Goal: Task Accomplishment & Management: Complete application form

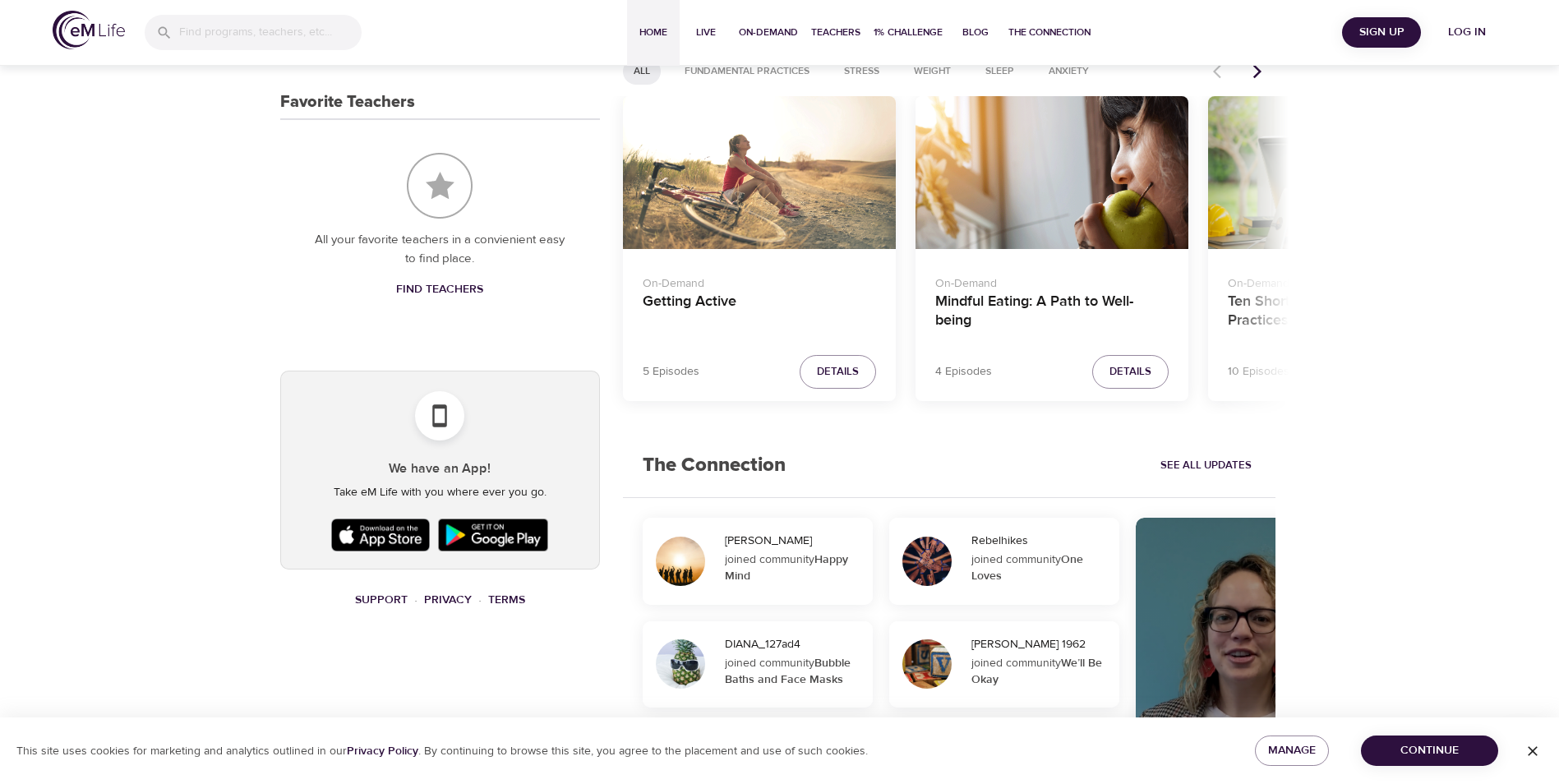
scroll to position [692, 0]
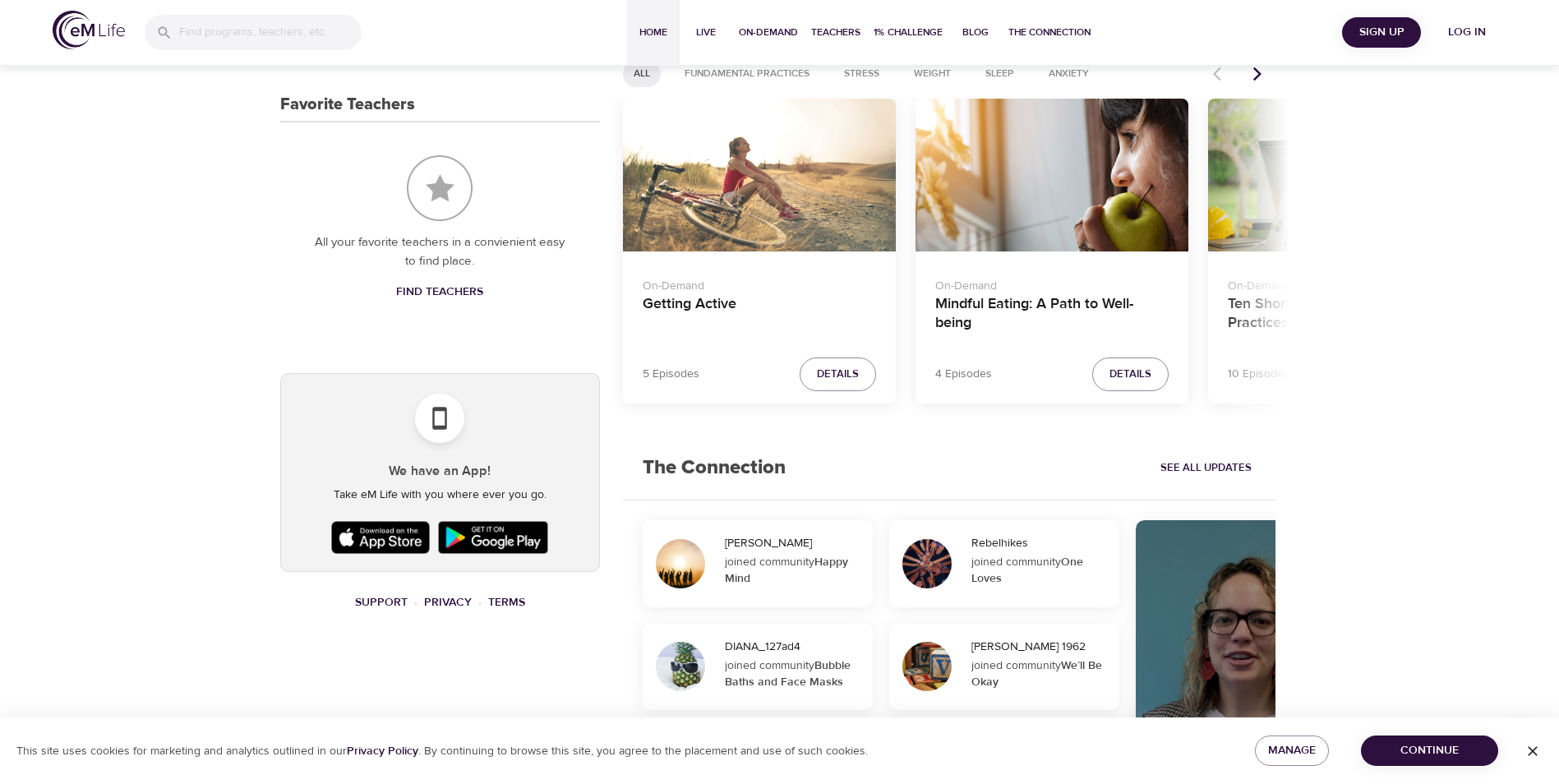
click at [1250, 71] on icon "Next items" at bounding box center [1257, 74] width 17 height 17
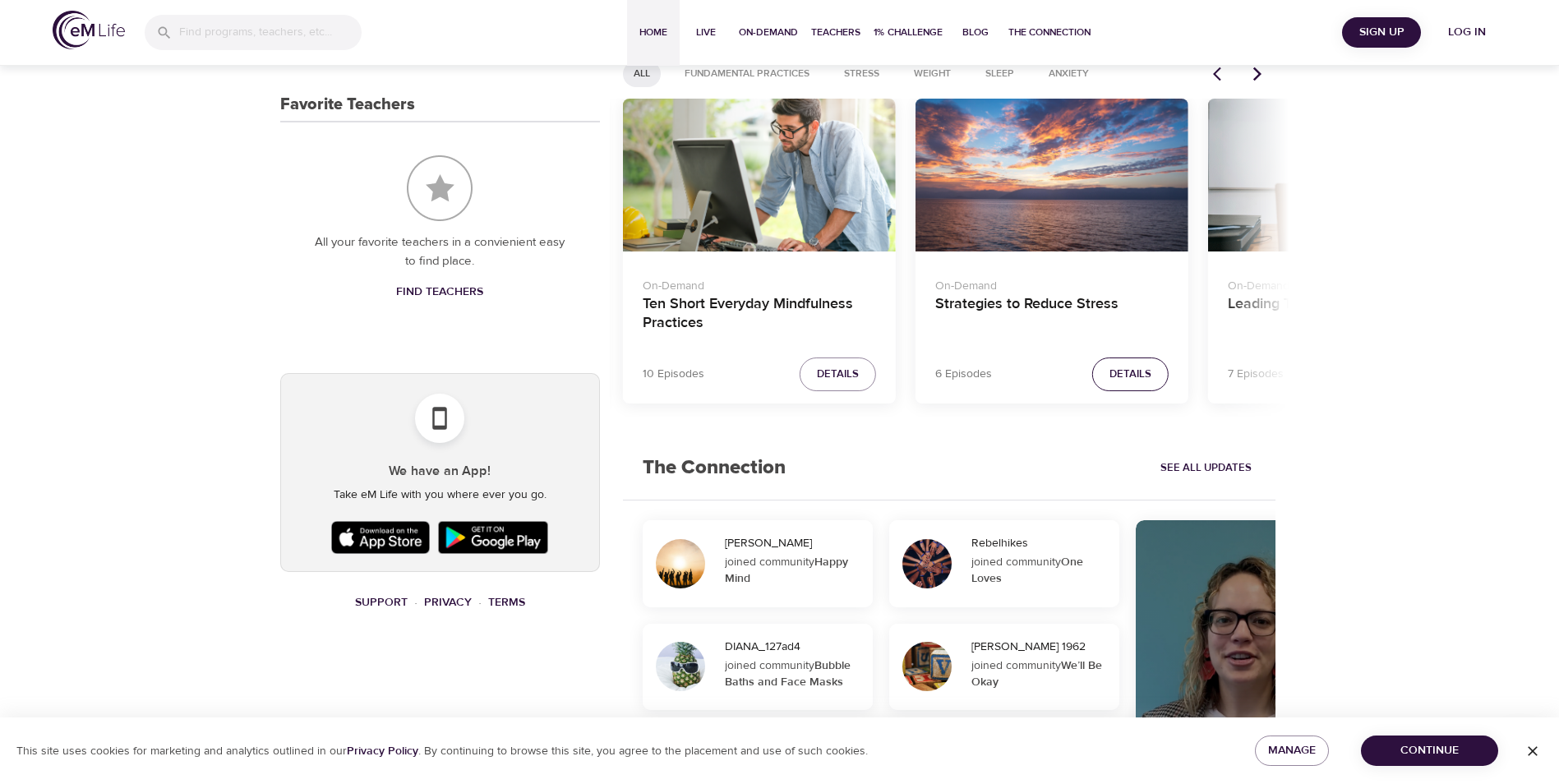
click at [1115, 375] on span "Details" at bounding box center [1130, 374] width 42 height 19
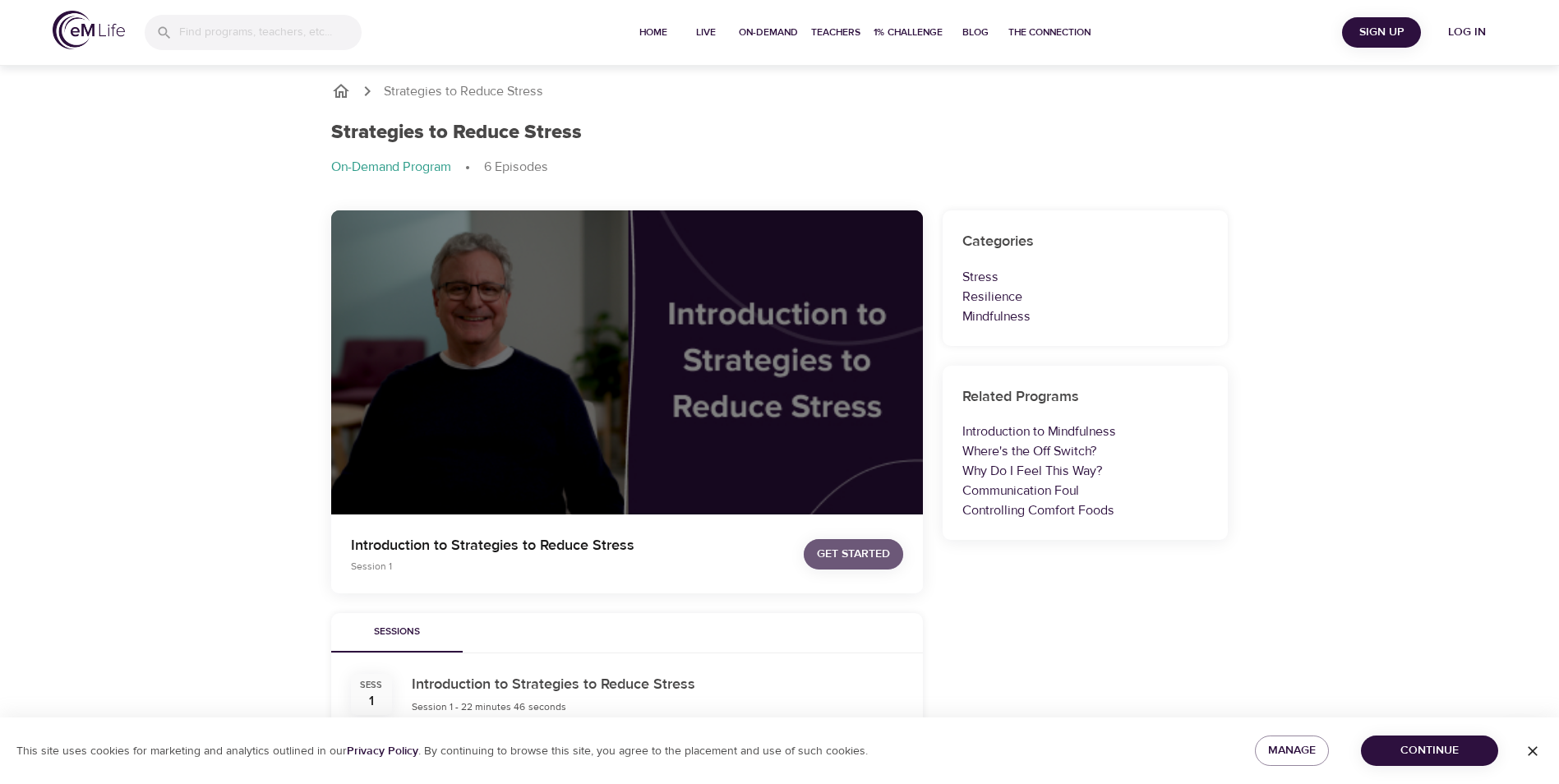
click at [862, 554] on span "Get Started" at bounding box center [853, 554] width 73 height 21
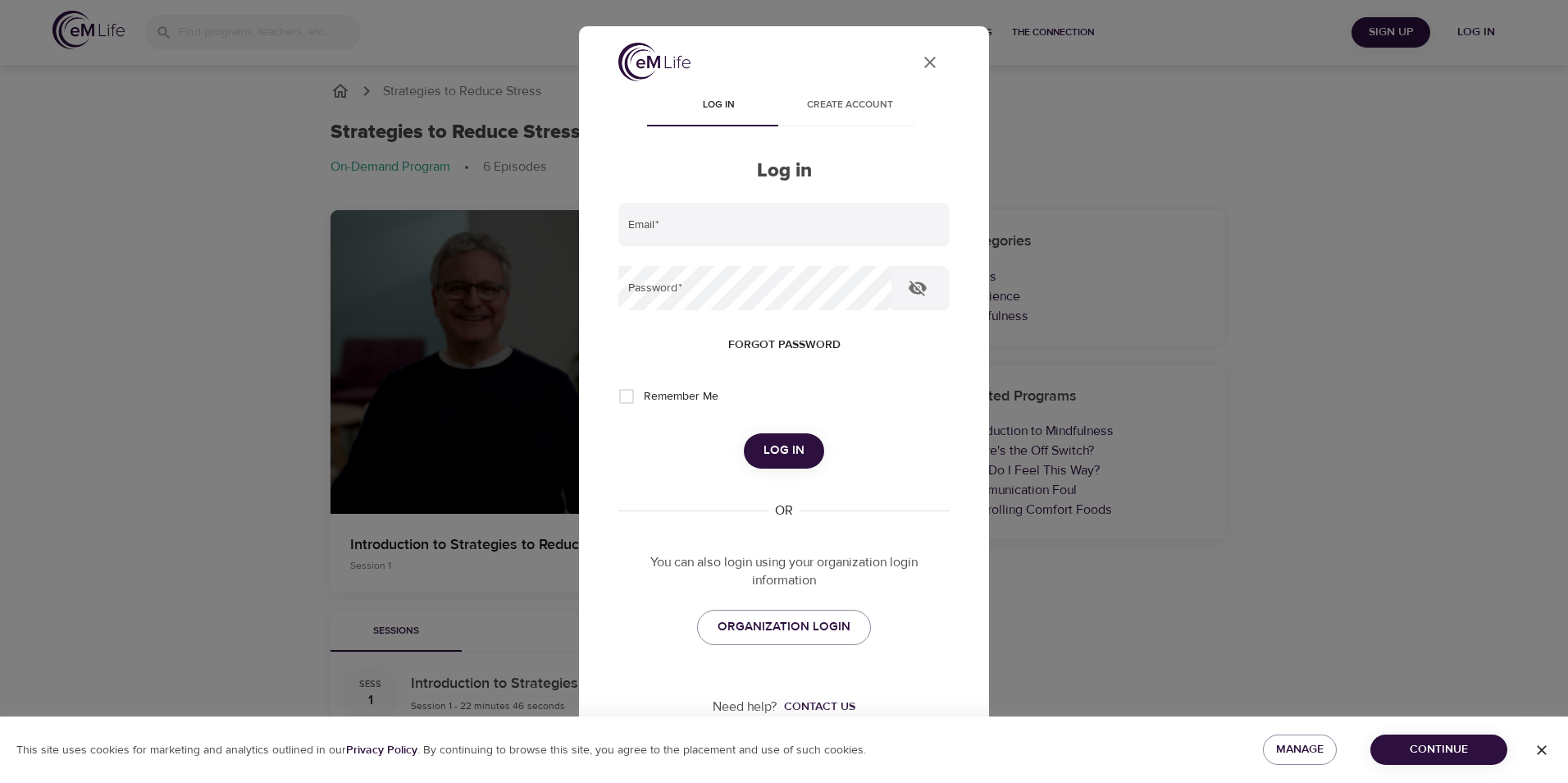
type input "rerussell@pmma.org"
click at [764, 455] on span "Log in" at bounding box center [784, 450] width 41 height 22
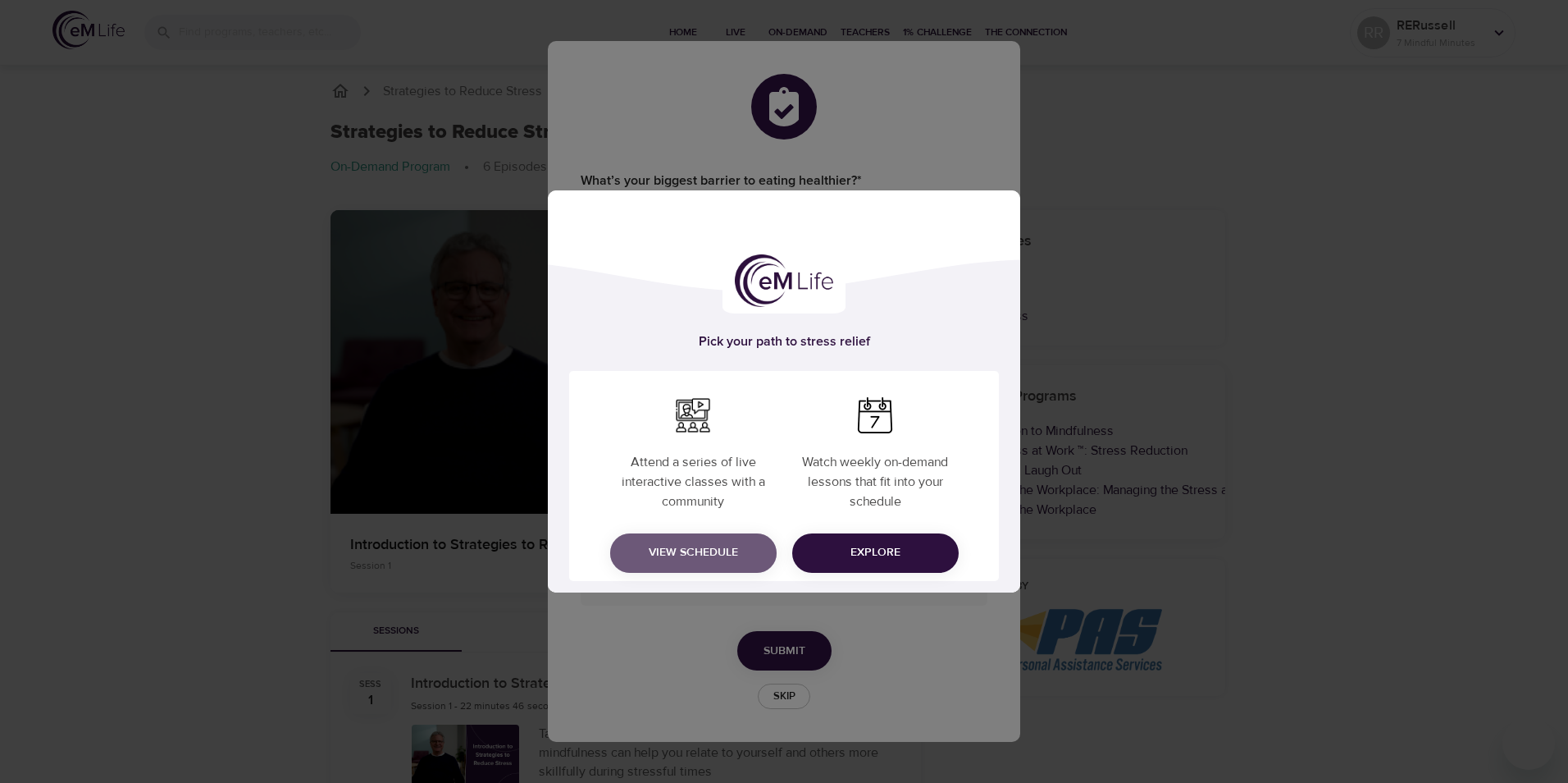
click at [703, 551] on span "View Schedule" at bounding box center [693, 552] width 140 height 21
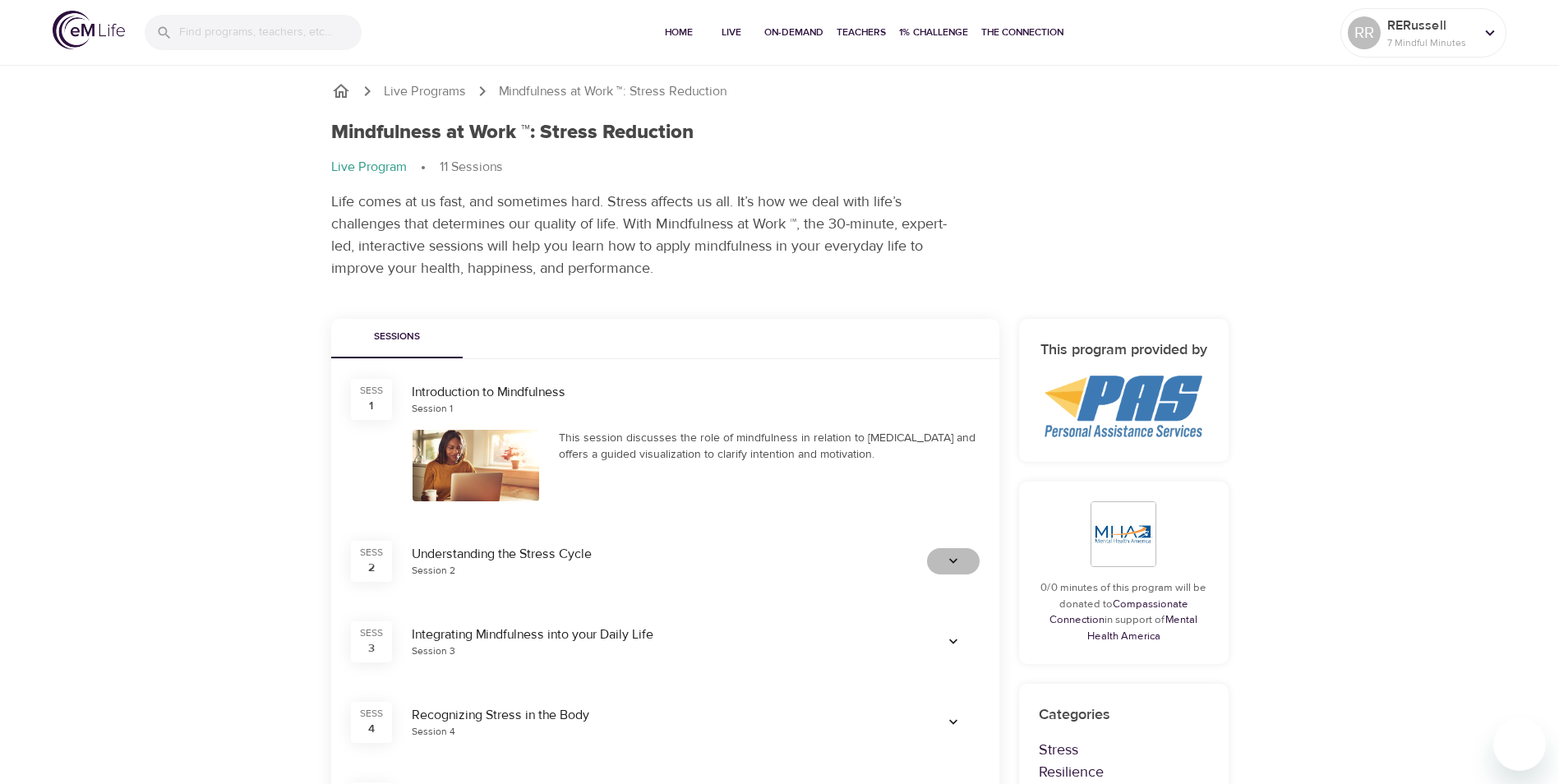
click at [941, 562] on span "button" at bounding box center [953, 561] width 39 height 17
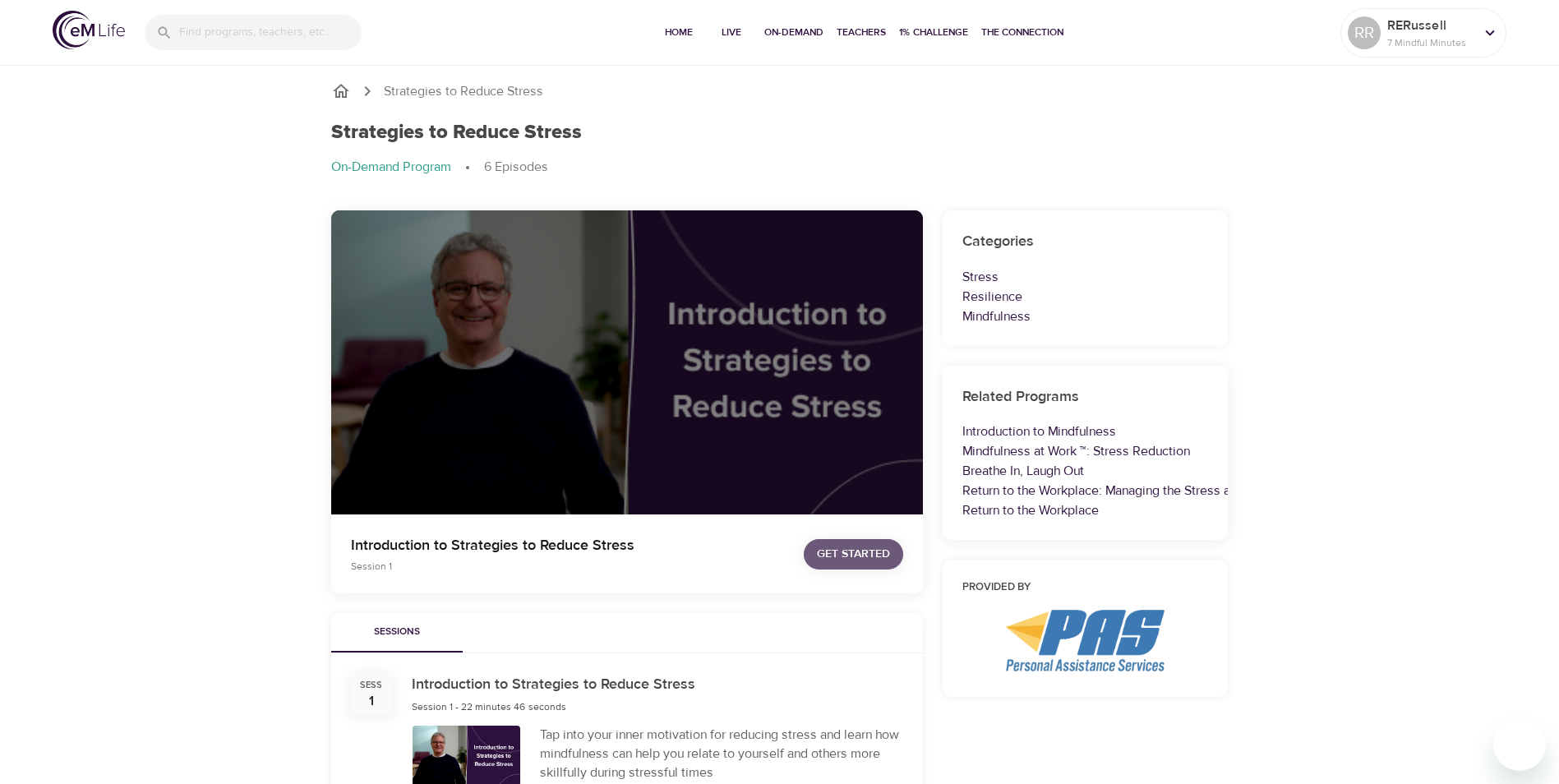
click at [823, 556] on span "Get Started" at bounding box center [853, 554] width 73 height 21
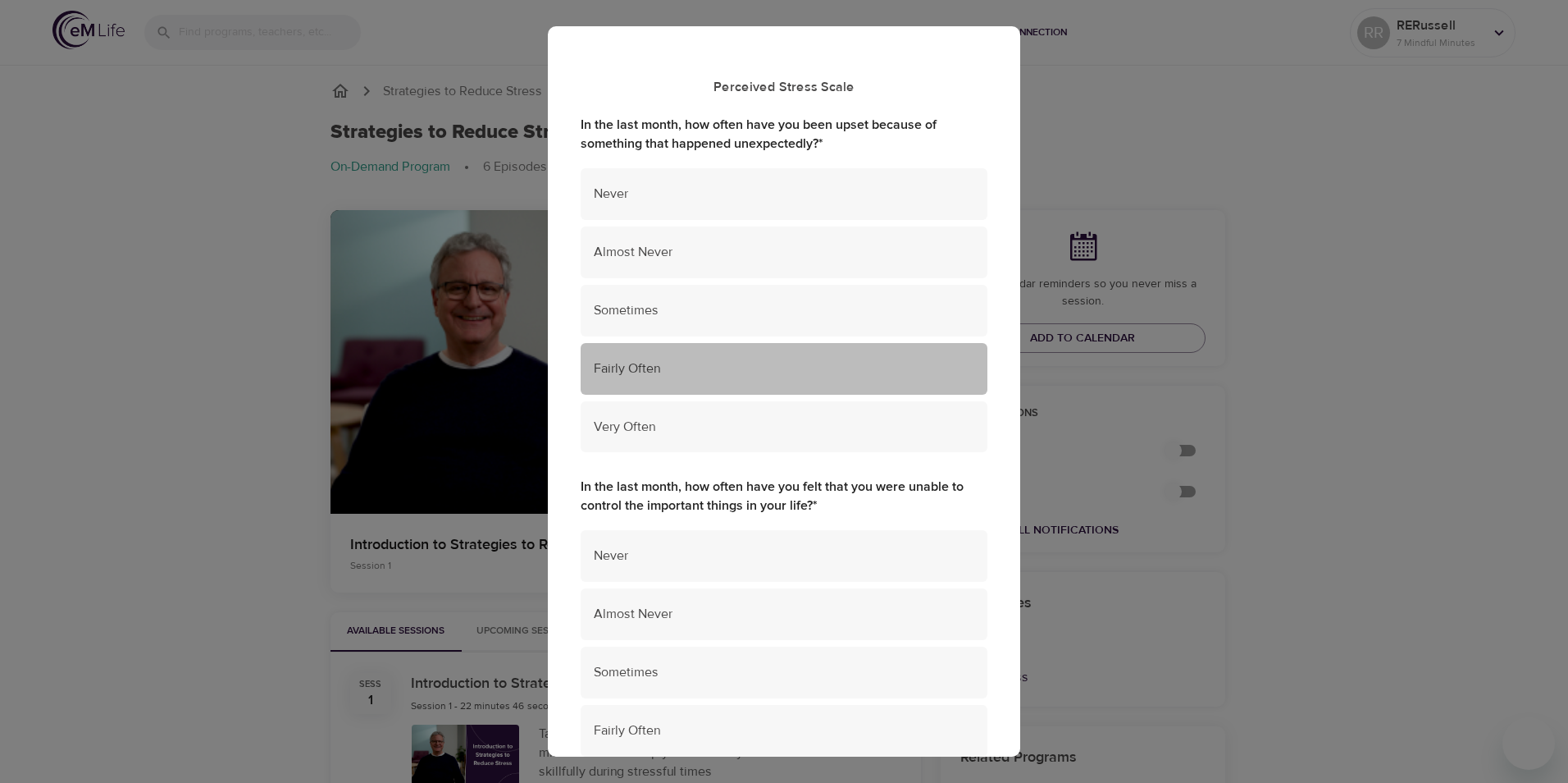
click at [829, 361] on span "Fairly Often" at bounding box center [784, 368] width 381 height 19
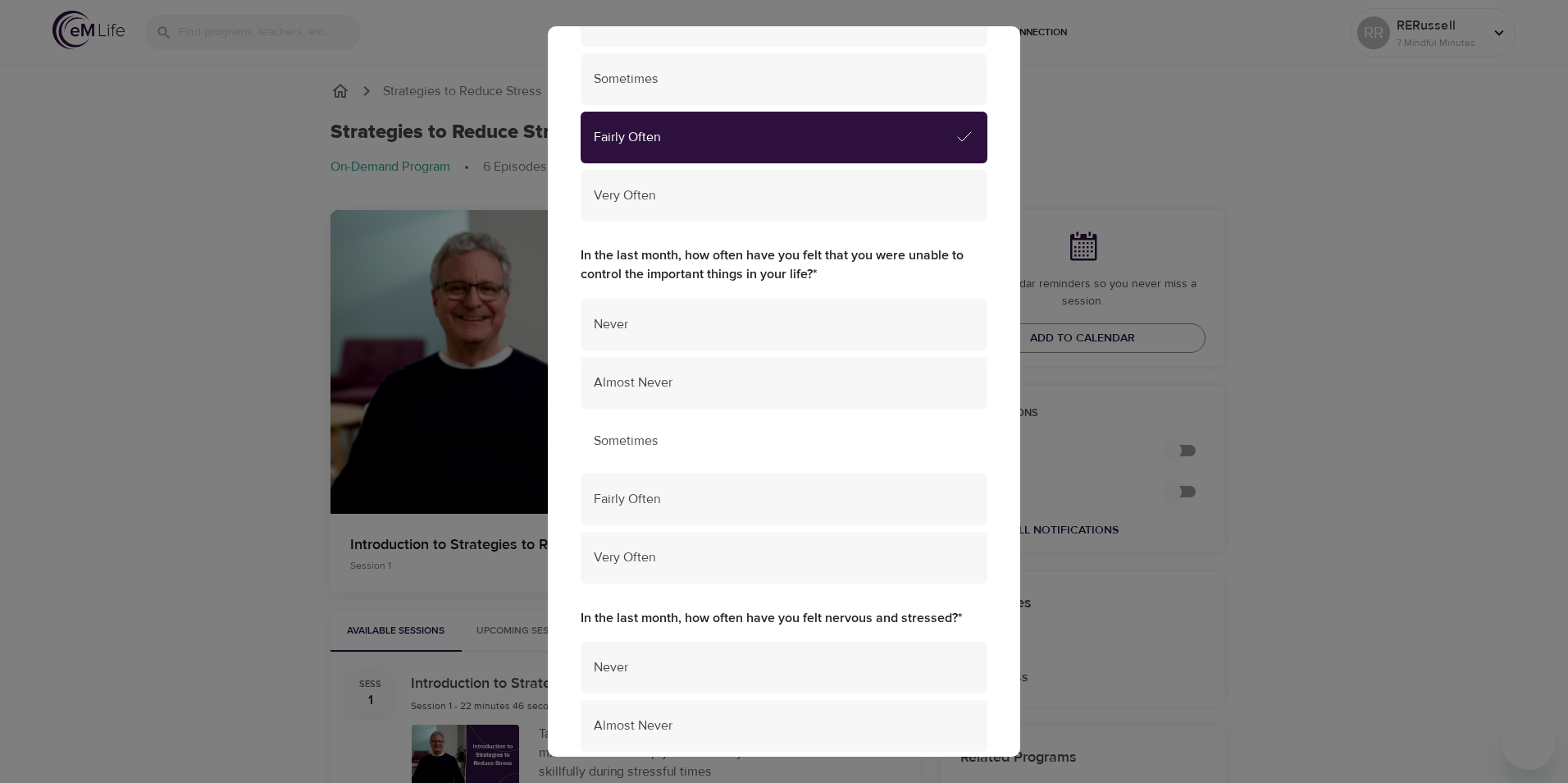
scroll to position [246, 0]
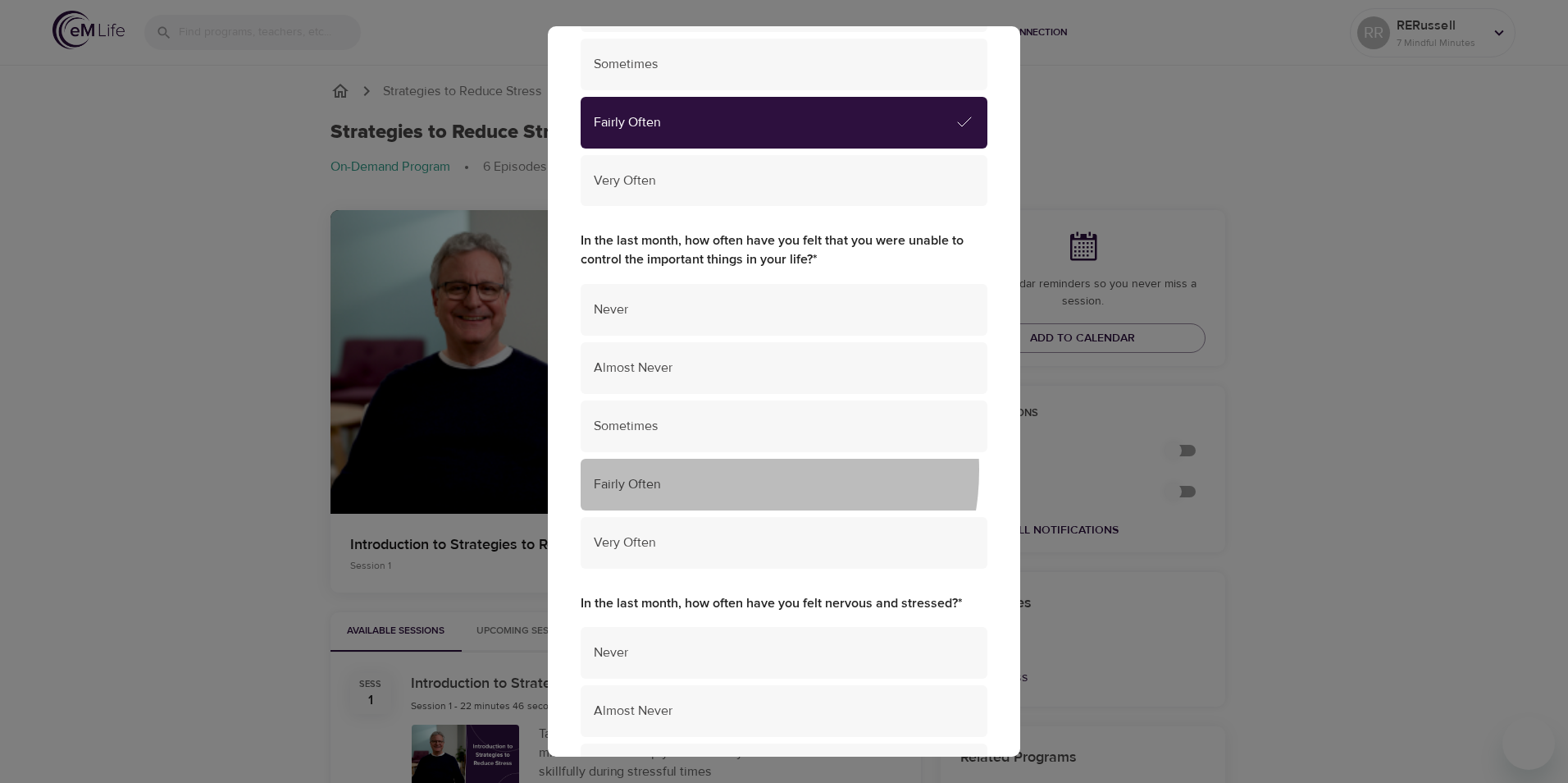
click at [726, 470] on div "Fairly Often" at bounding box center [784, 484] width 407 height 51
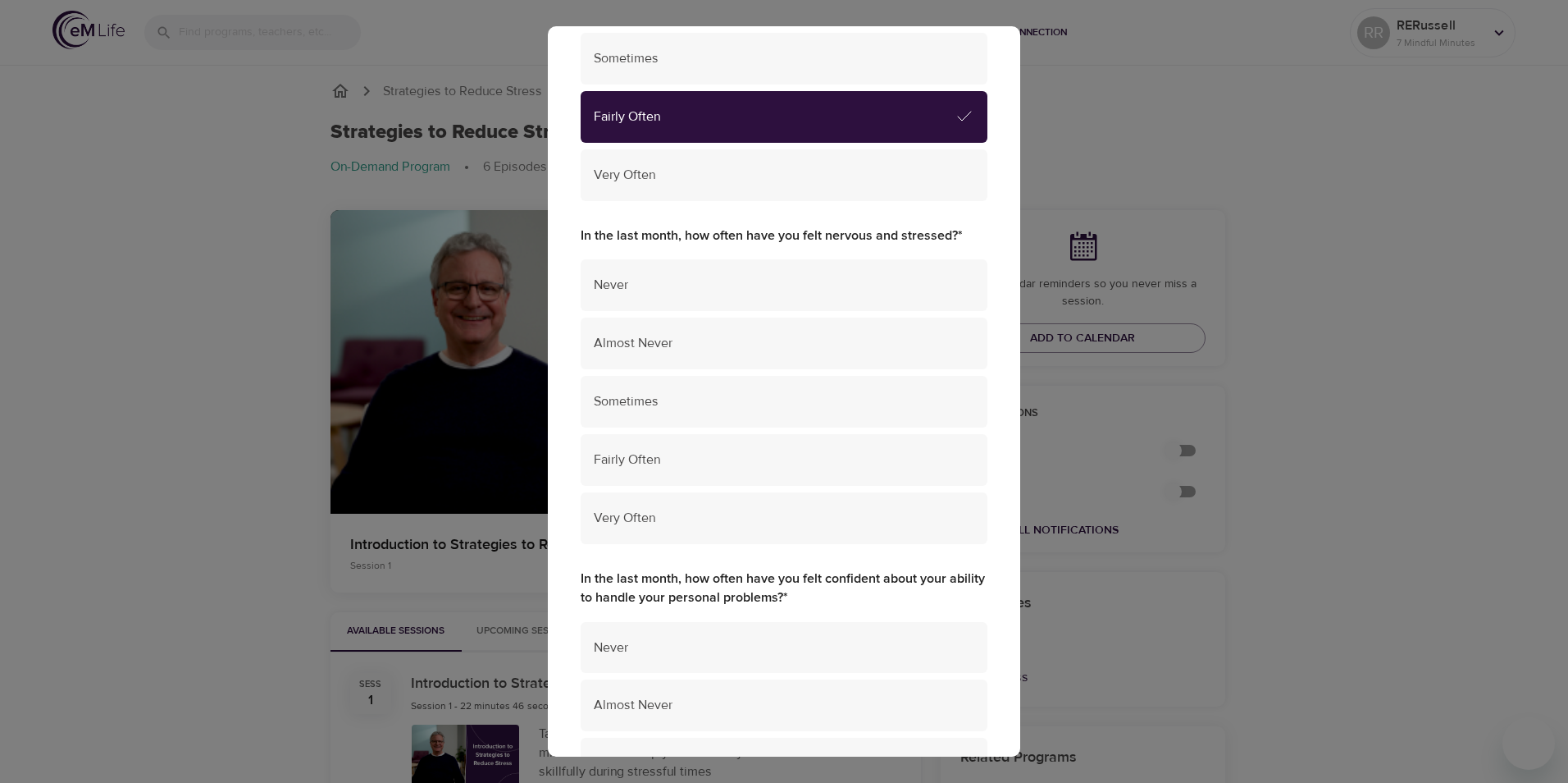
scroll to position [656, 0]
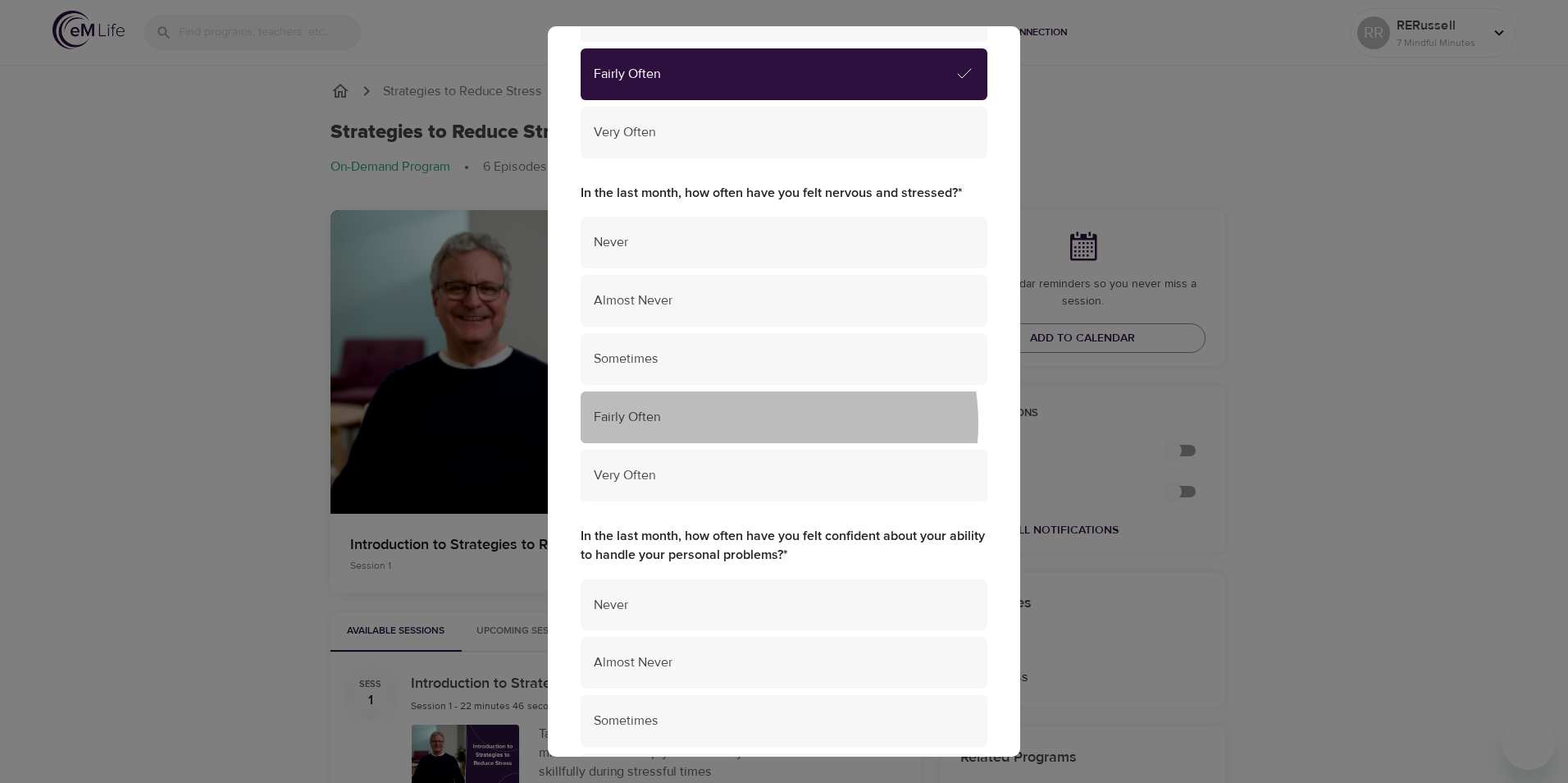
click at [756, 423] on span "Fairly Often" at bounding box center [784, 417] width 381 height 19
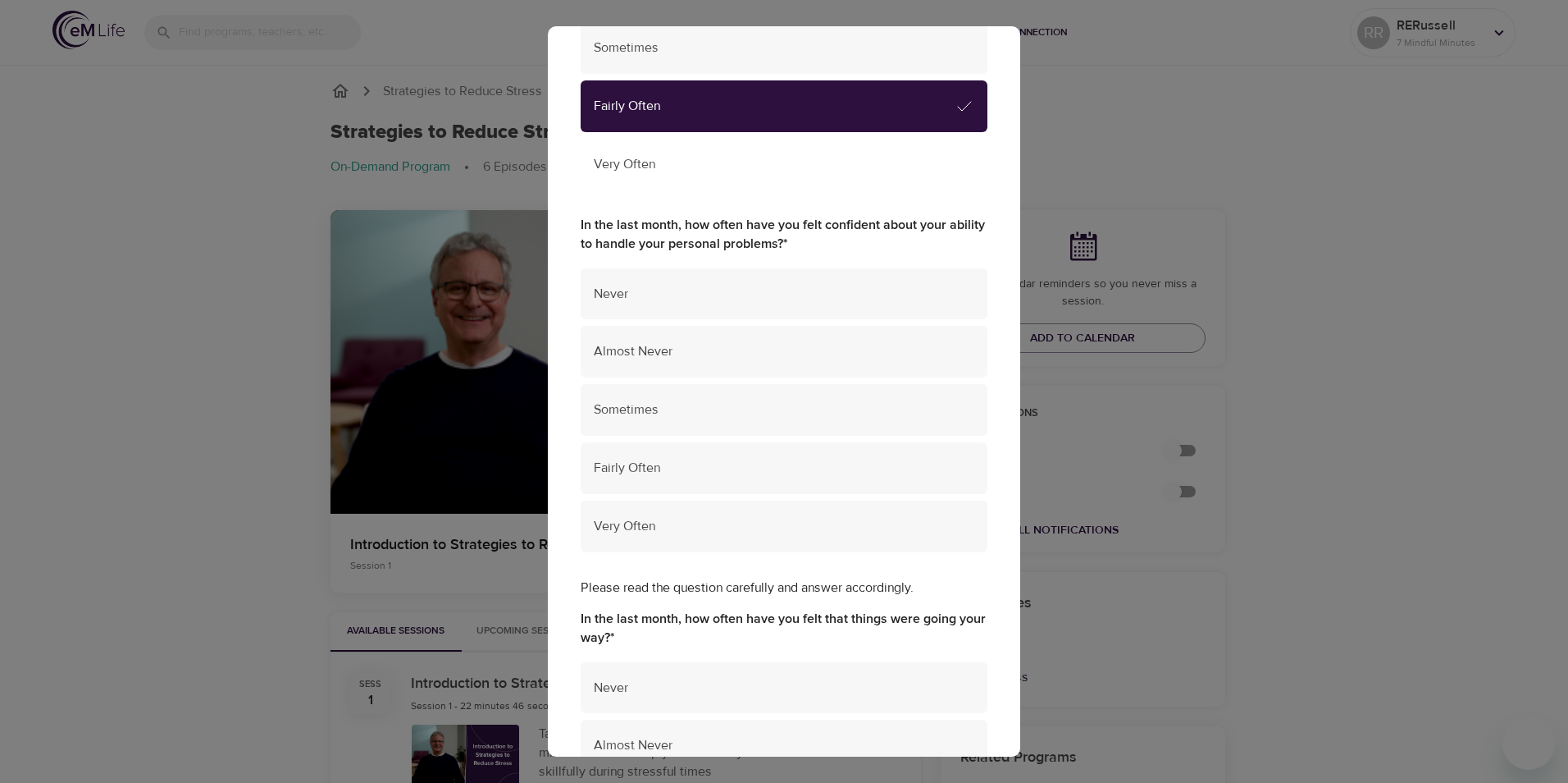
scroll to position [985, 0]
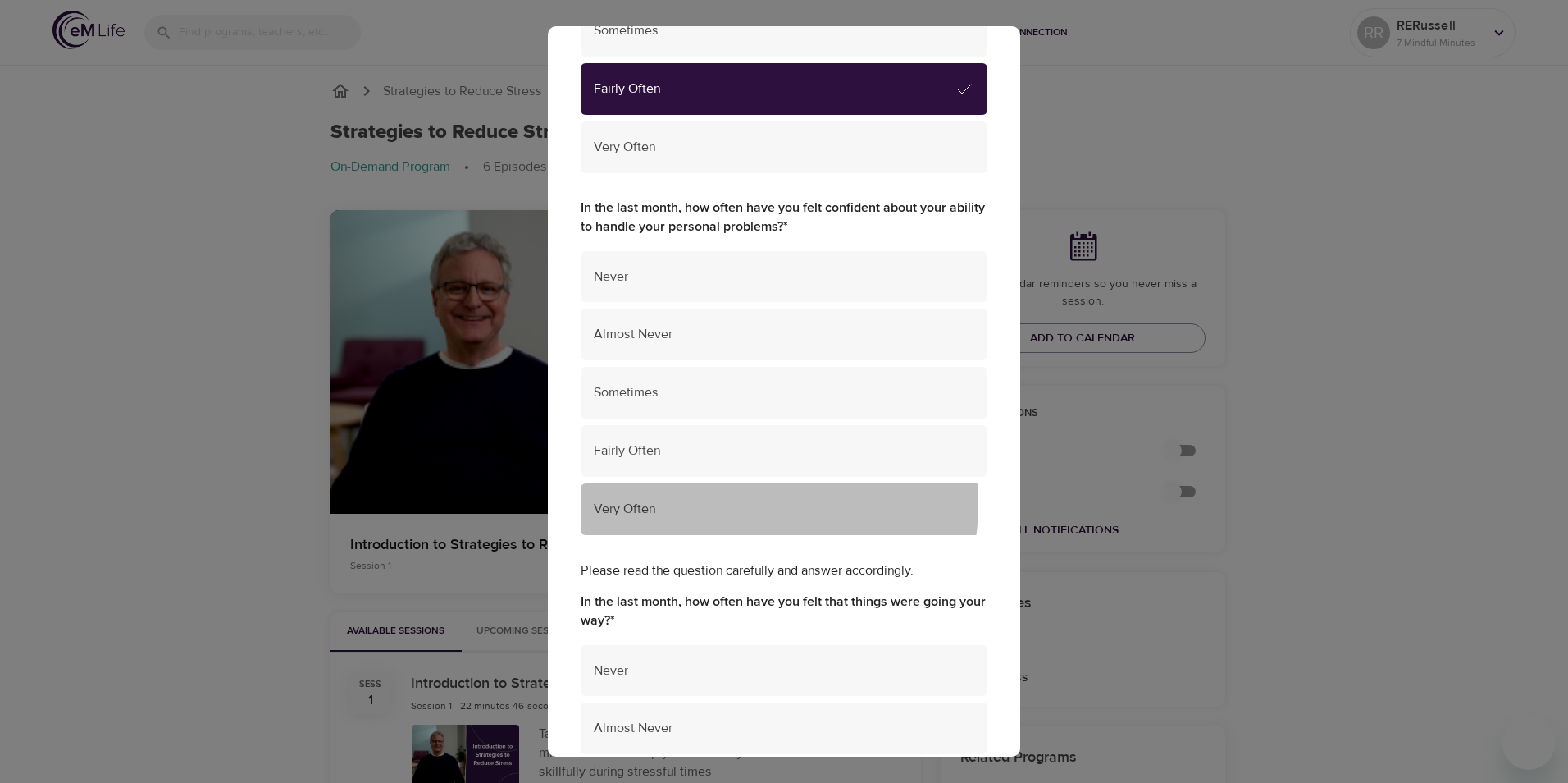
click at [754, 504] on span "Very Often" at bounding box center [784, 508] width 381 height 19
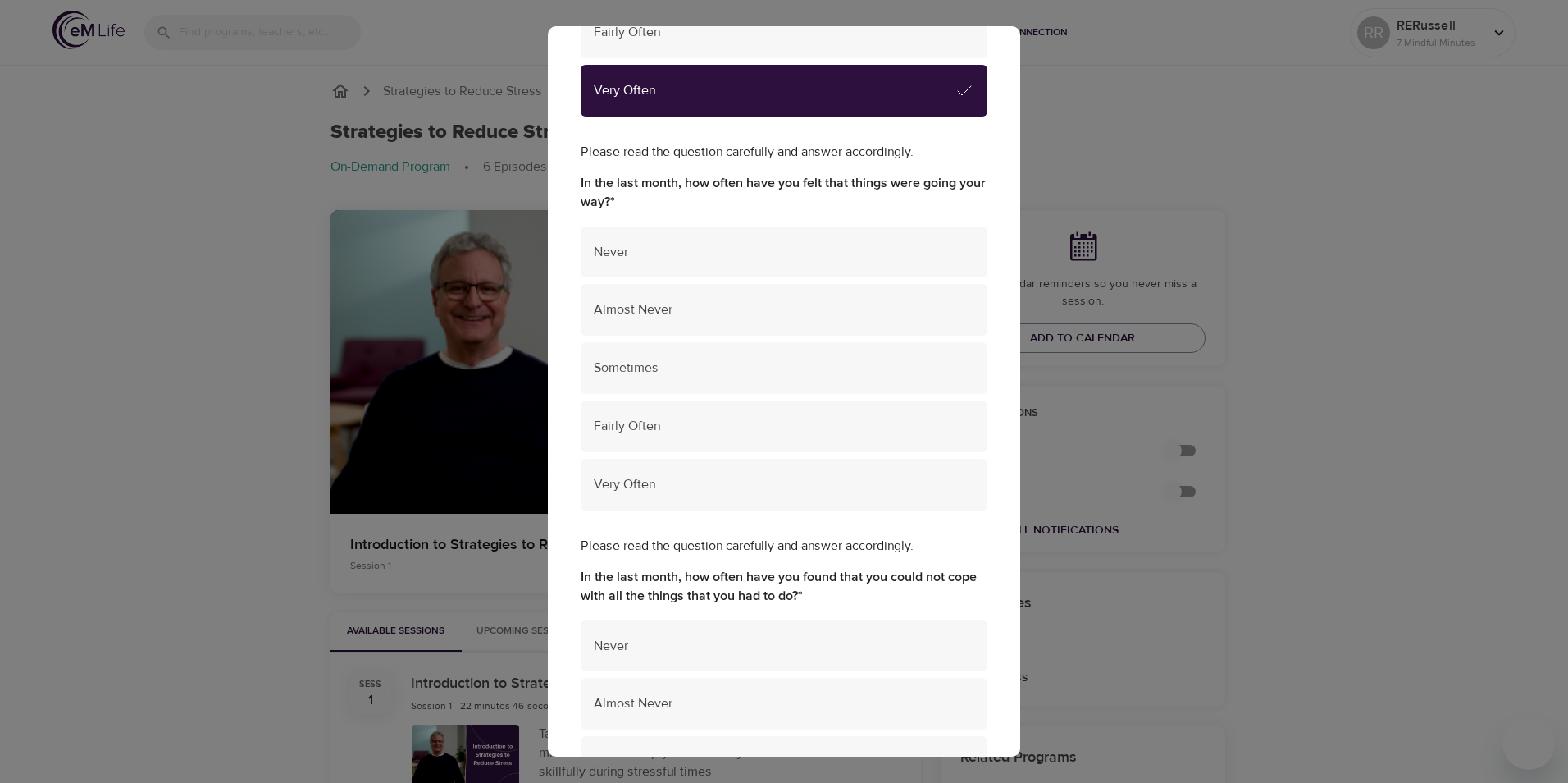
scroll to position [1476, 0]
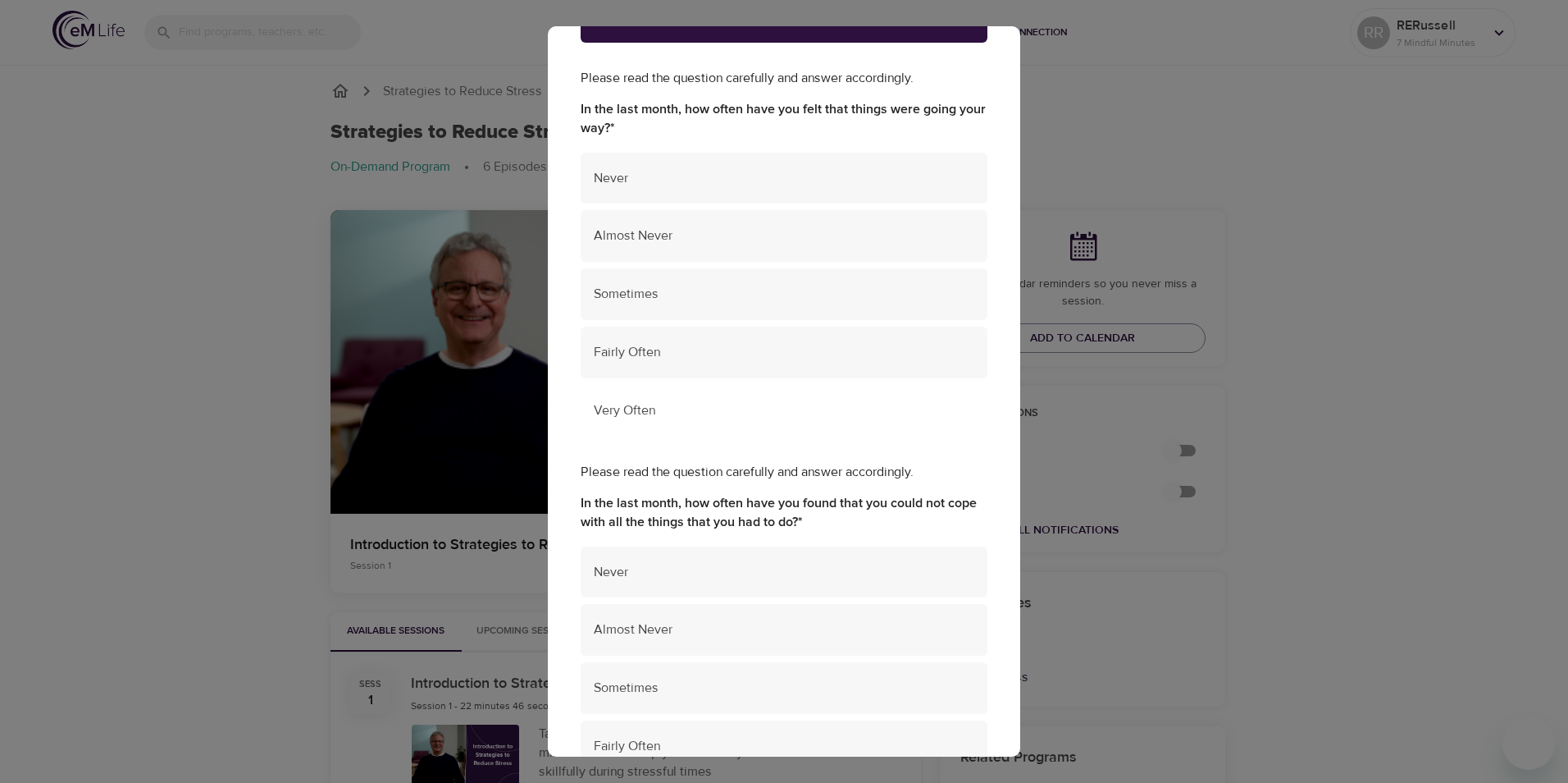
click at [761, 416] on span "Very Often" at bounding box center [784, 411] width 381 height 19
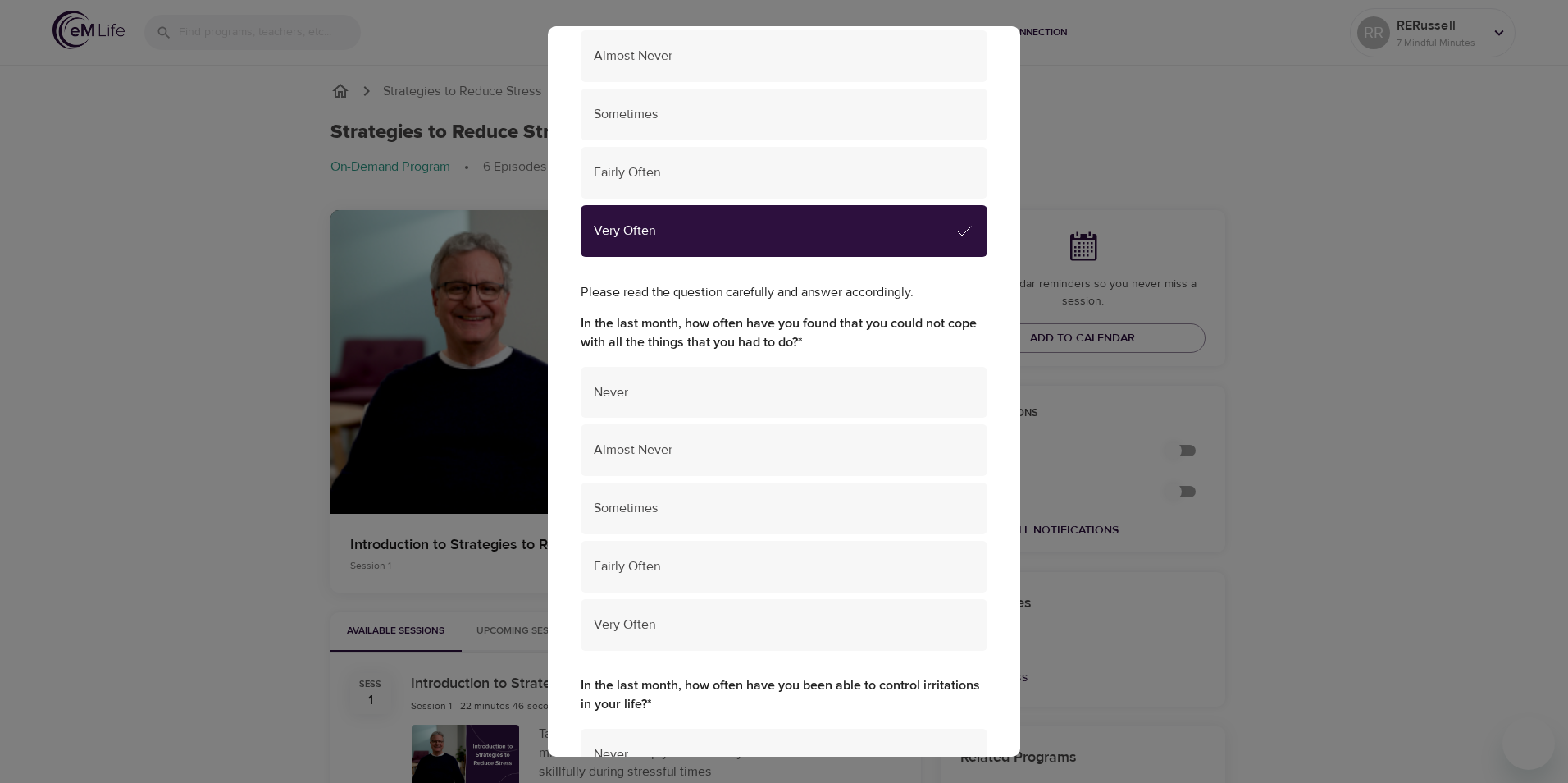
scroll to position [1805, 0]
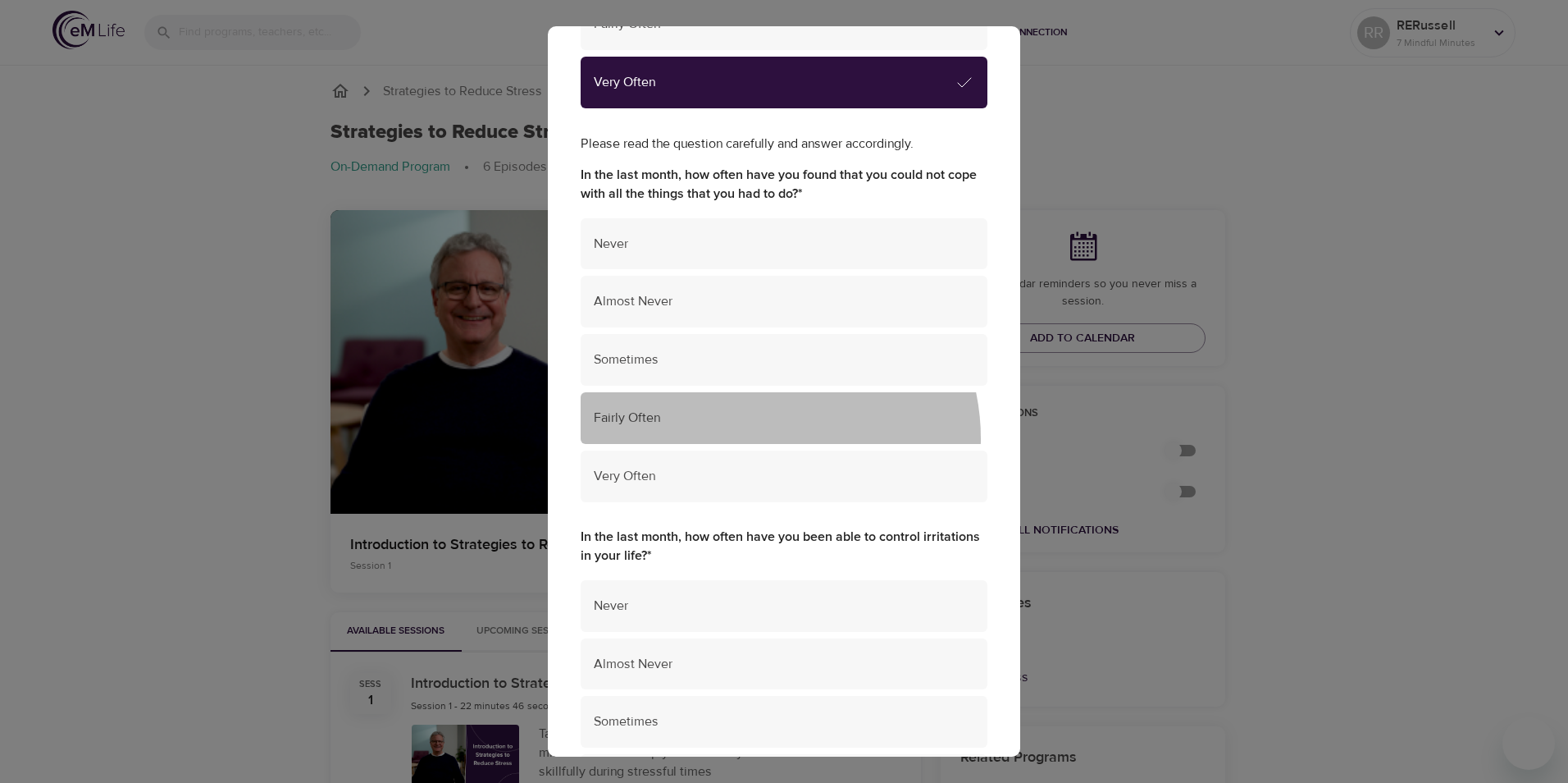
click at [758, 438] on div "Fairly Often" at bounding box center [784, 418] width 407 height 51
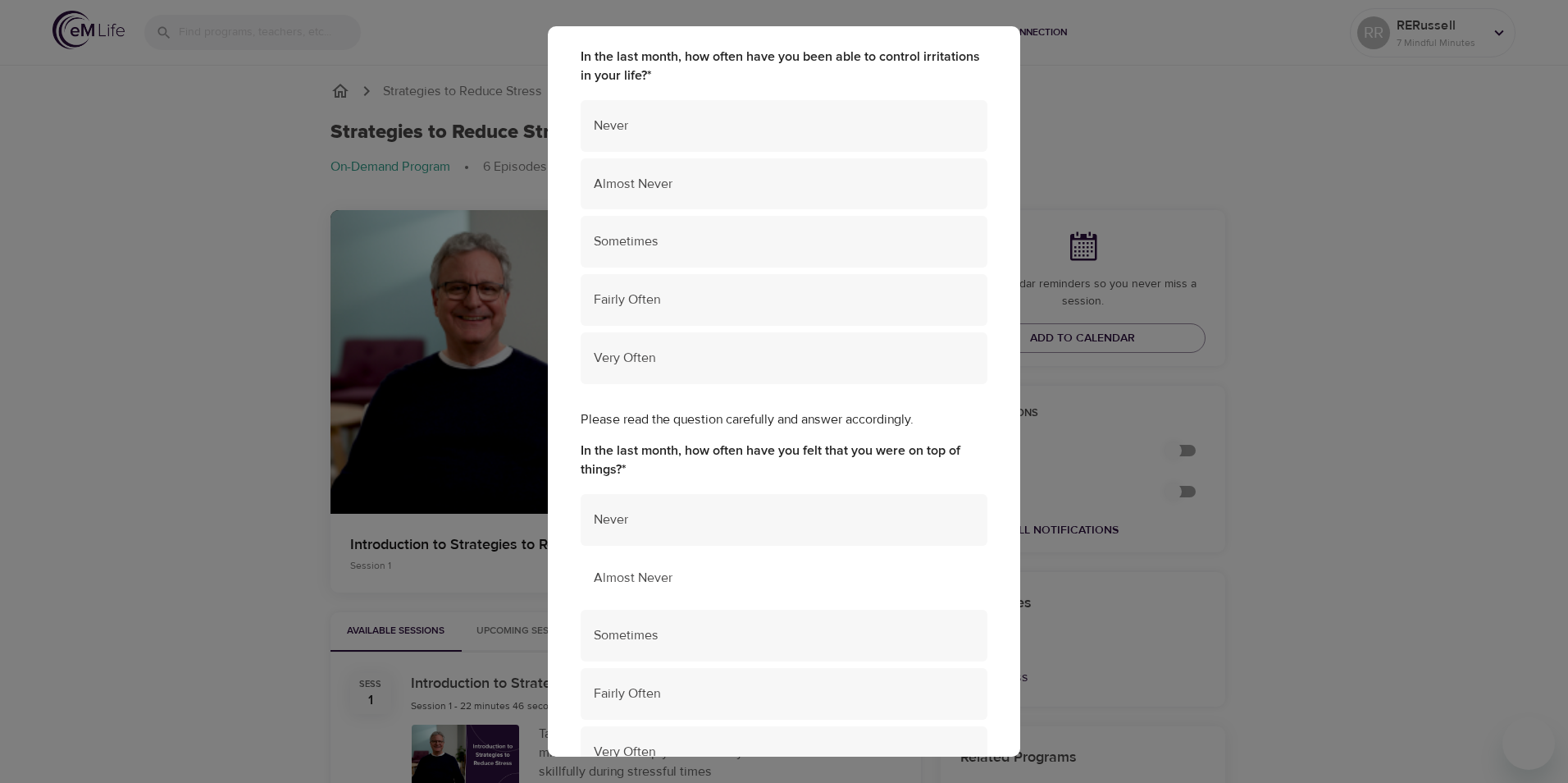
scroll to position [2297, 0]
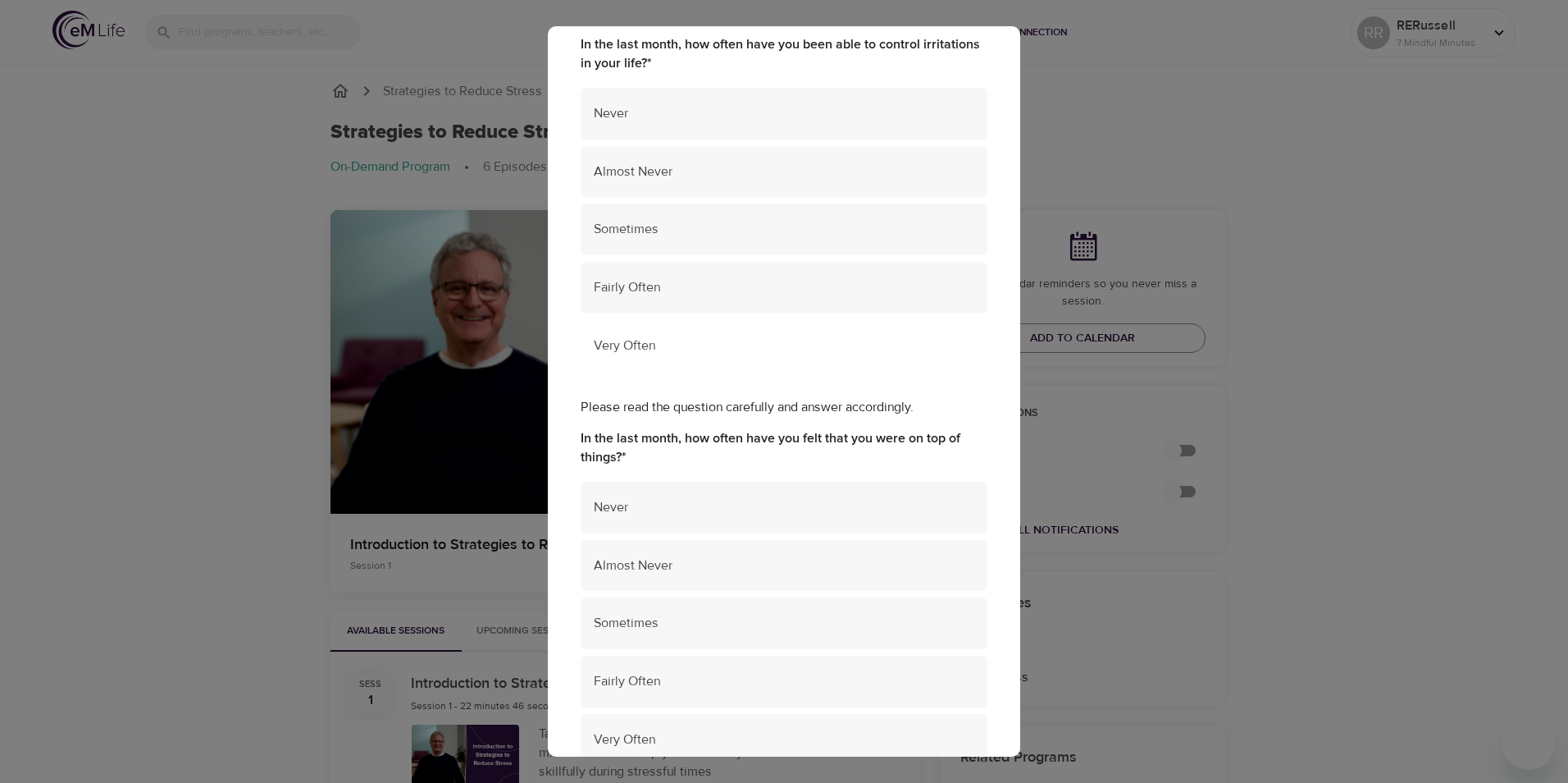
click at [739, 348] on span "Very Often" at bounding box center [784, 346] width 381 height 19
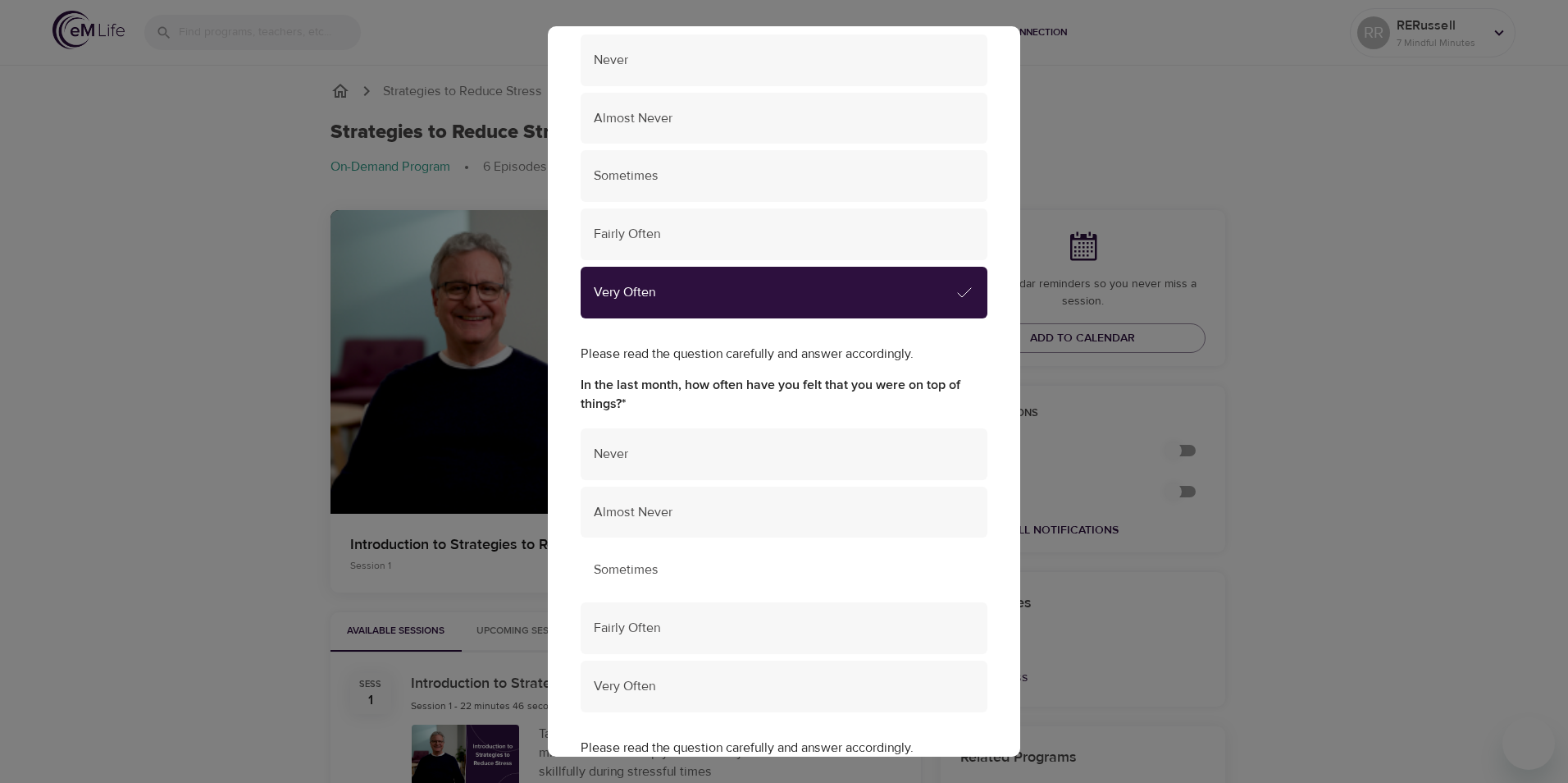
scroll to position [2461, 0]
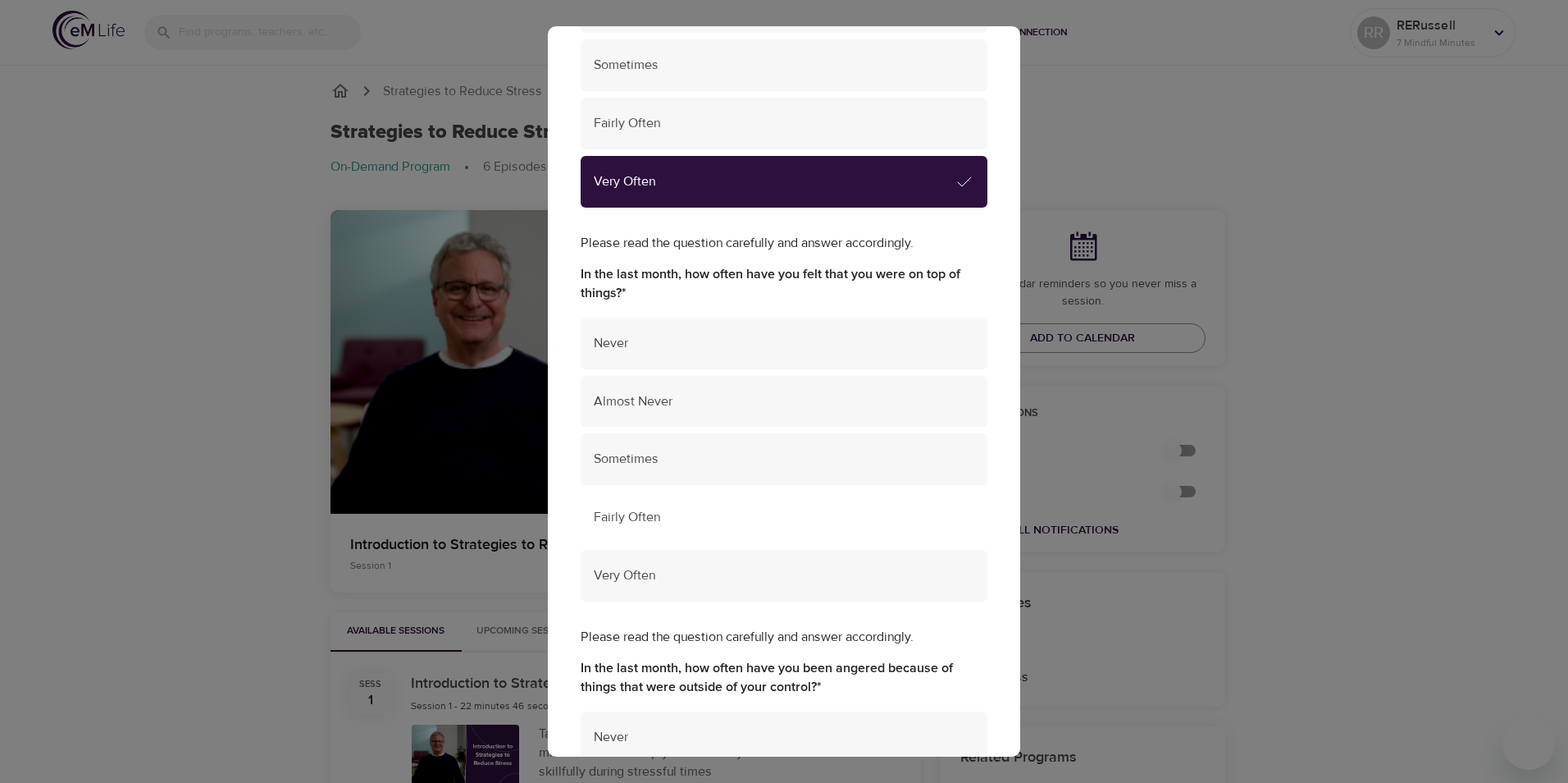
click at [733, 516] on span "Fairly Often" at bounding box center [784, 517] width 381 height 19
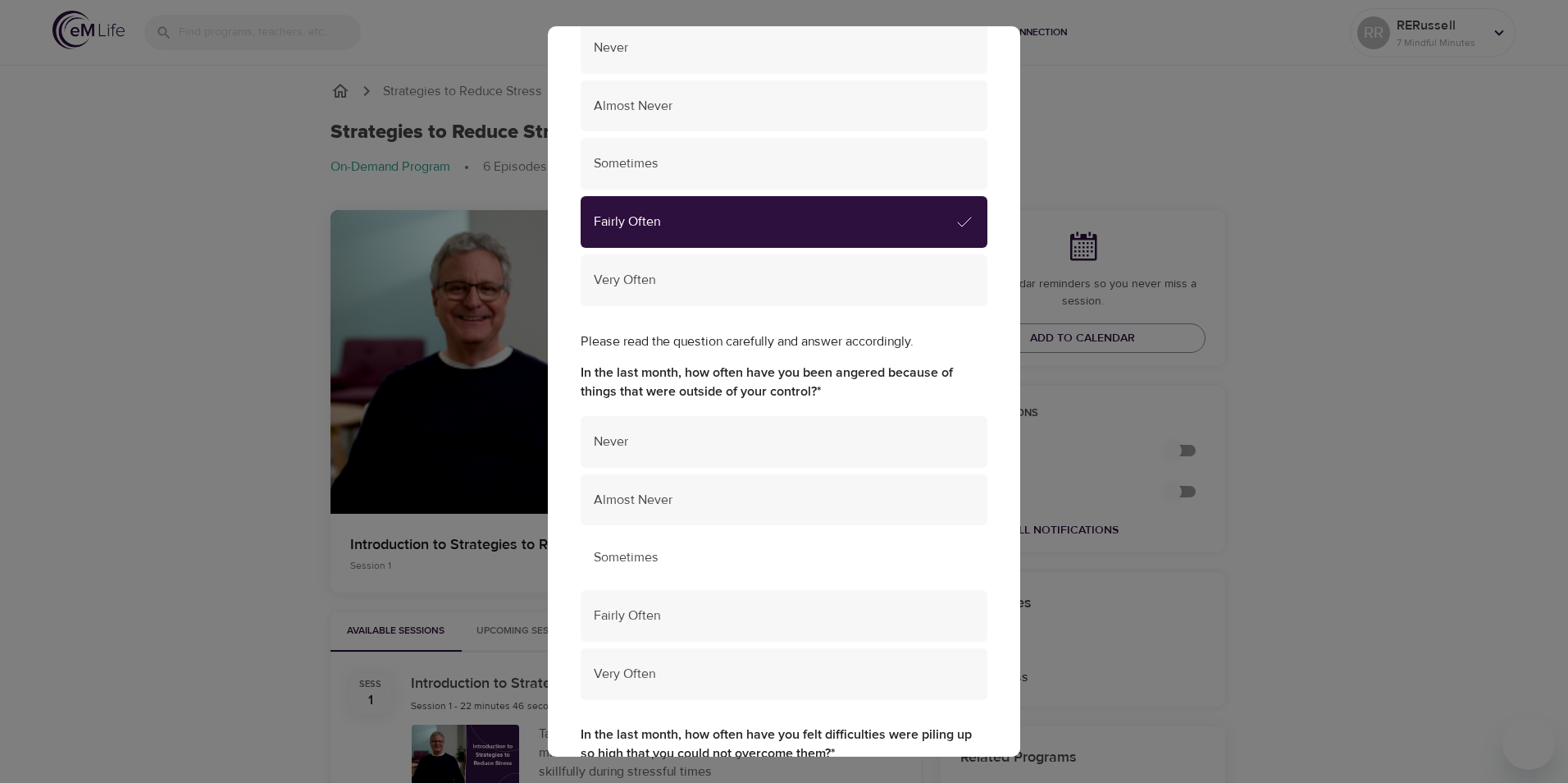
scroll to position [2789, 0]
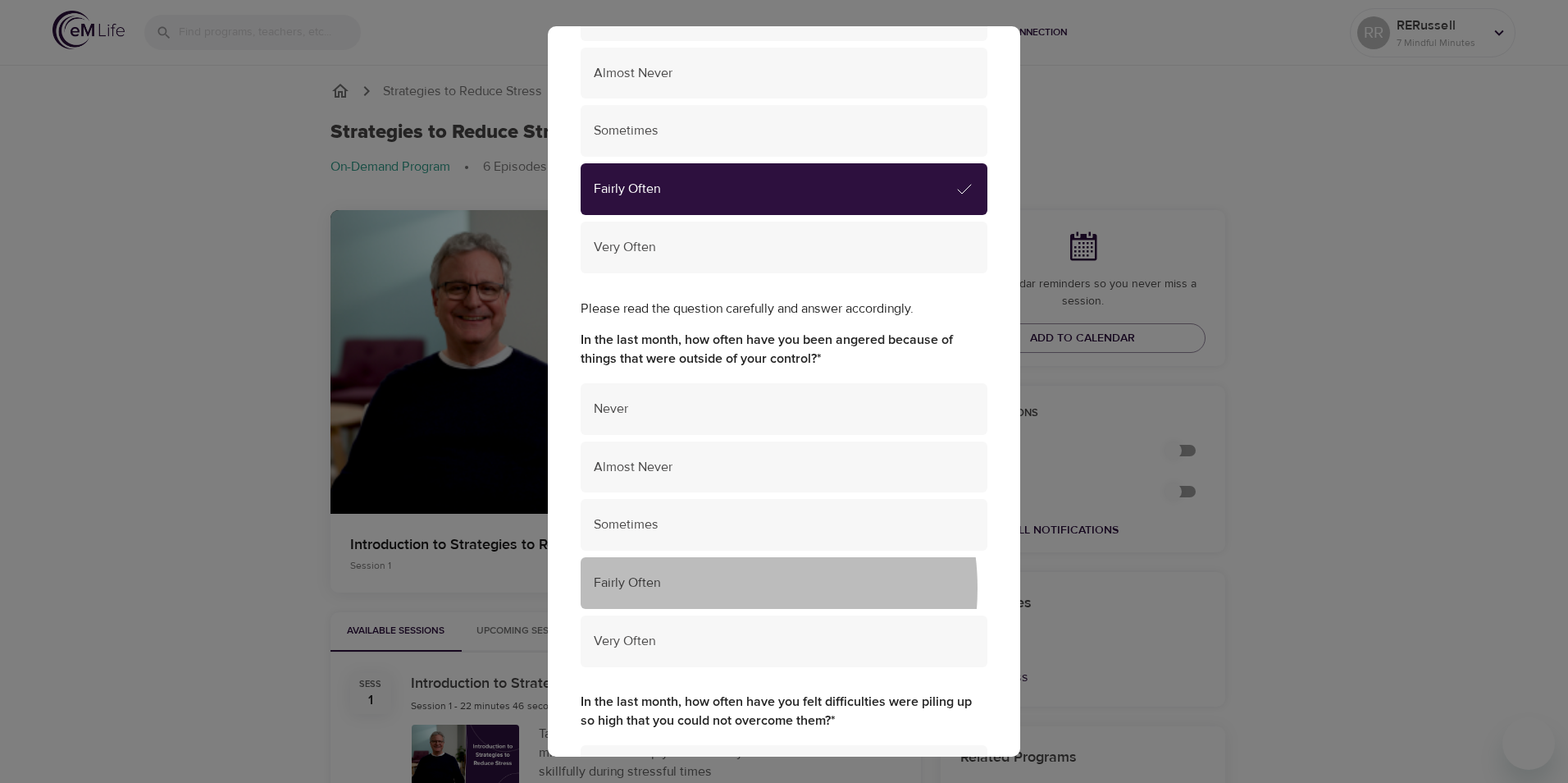
click at [727, 587] on span "Fairly Often" at bounding box center [784, 582] width 381 height 19
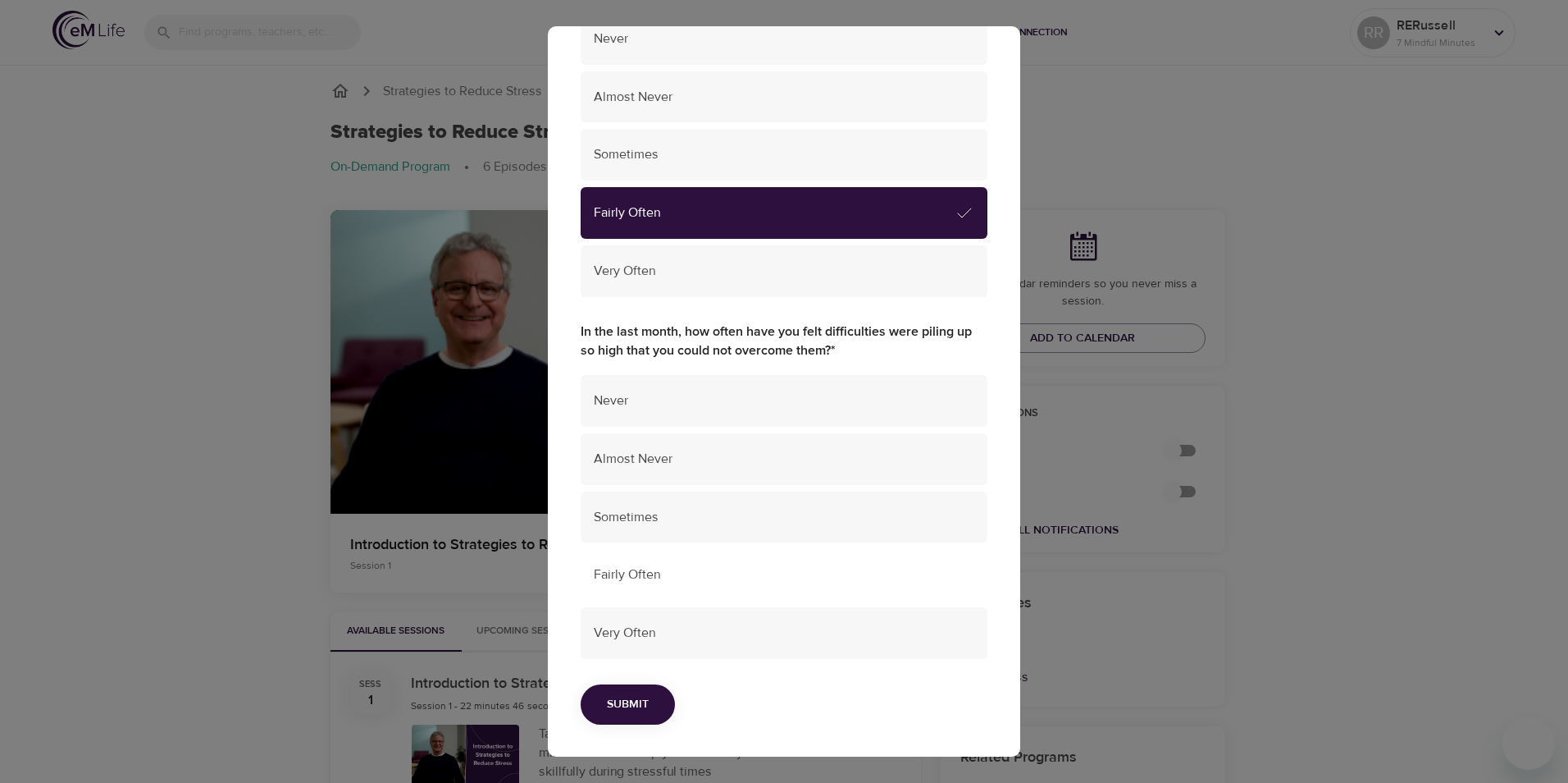
scroll to position [3160, 0]
click at [731, 630] on span "Very Often" at bounding box center [784, 632] width 381 height 19
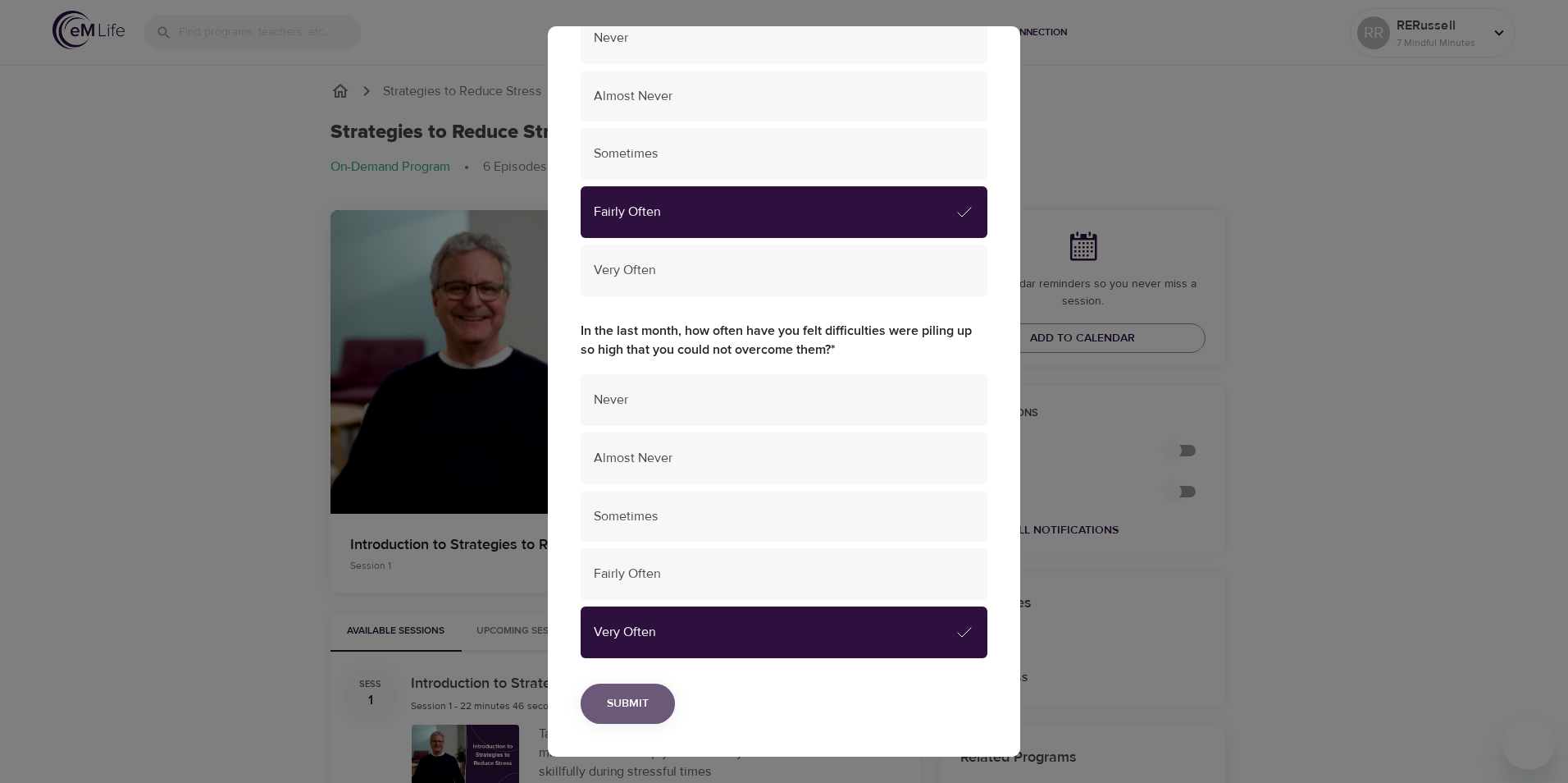
click at [645, 699] on span "Submit" at bounding box center [628, 703] width 41 height 21
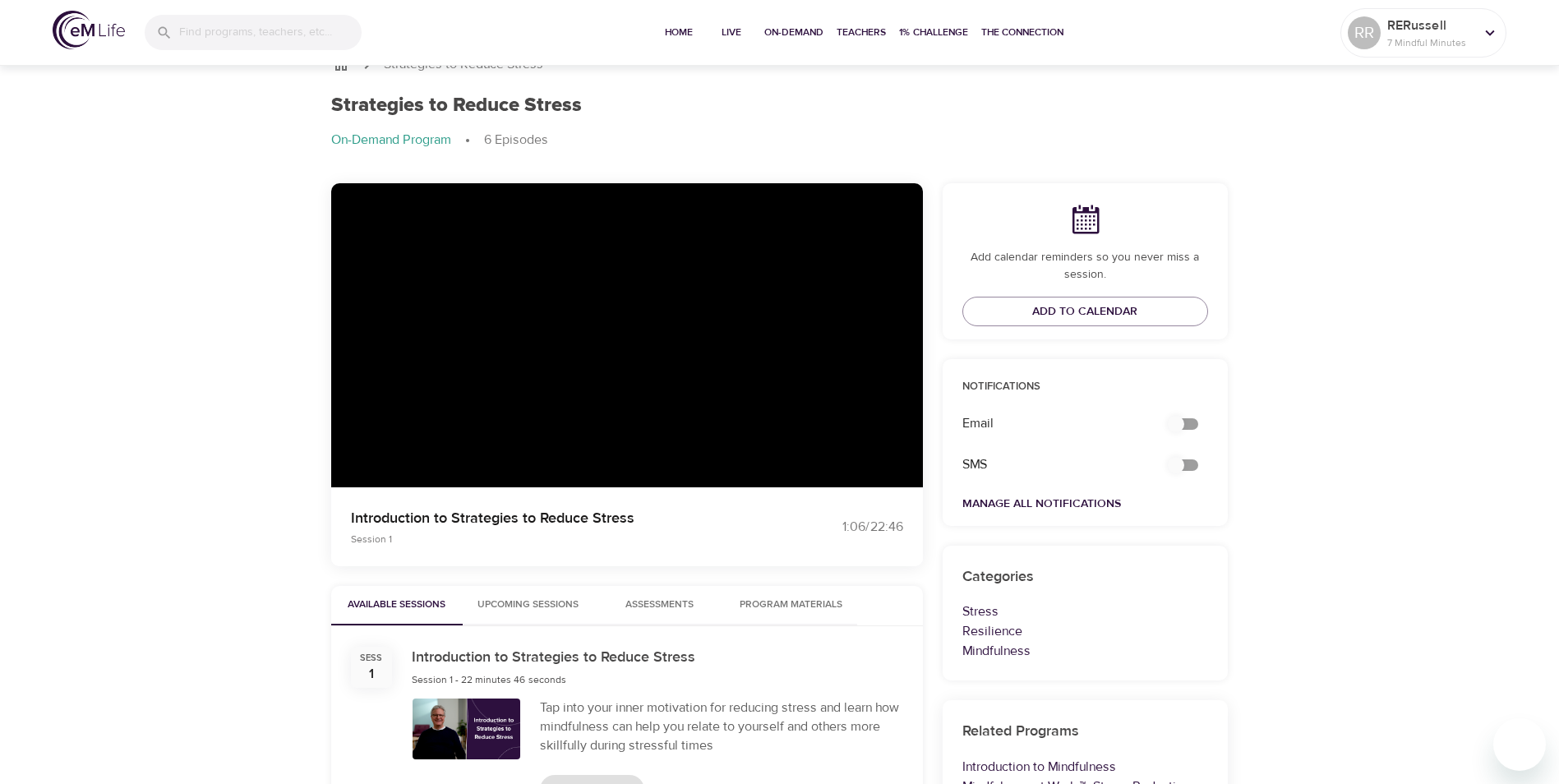
scroll to position [0, 0]
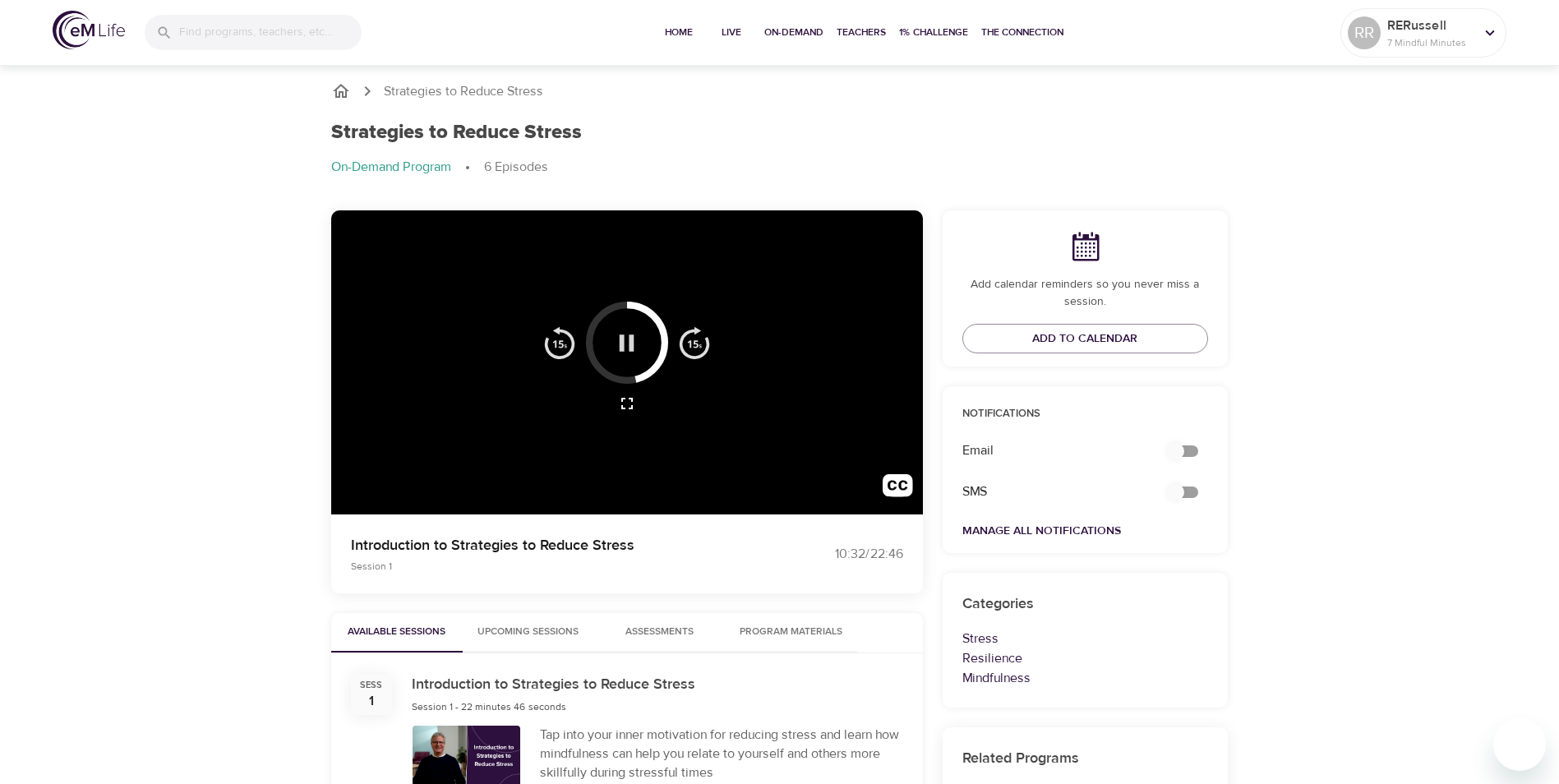
click at [629, 336] on icon "button" at bounding box center [627, 343] width 29 height 29
